Goal: Information Seeking & Learning: Learn about a topic

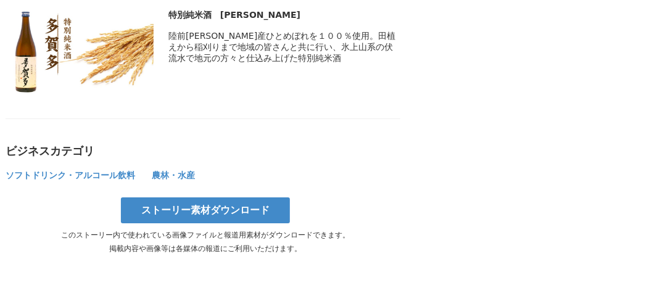
scroll to position [4933, 0]
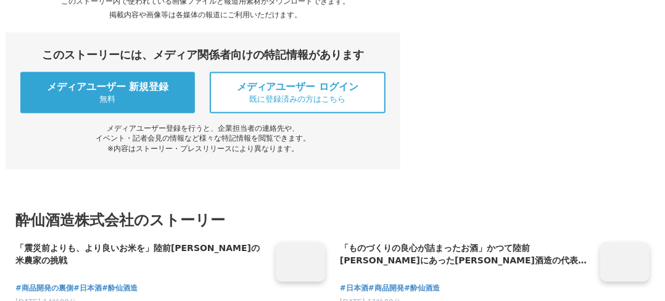
scroll to position [5735, 0]
